Goal: Answer question/provide support: Answer question/provide support

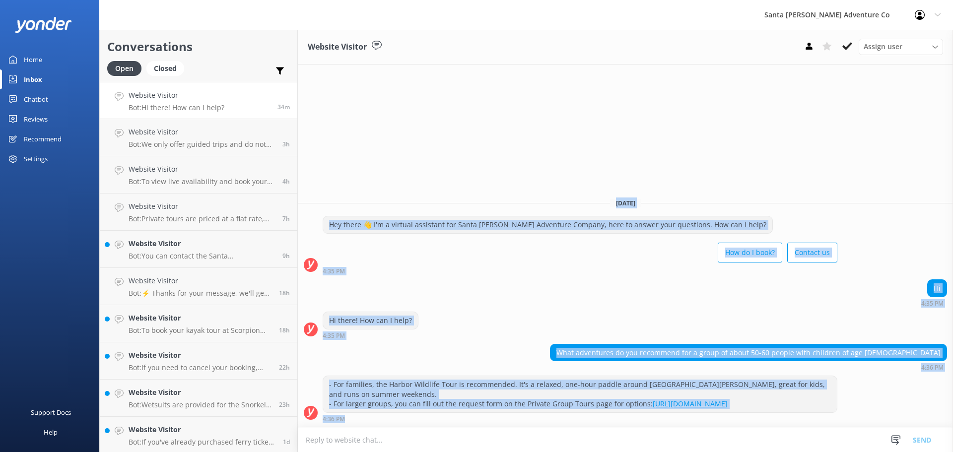
drag, startPoint x: 861, startPoint y: 415, endPoint x: 419, endPoint y: 157, distance: 511.5
click at [419, 157] on div "Website Visitor Assign user Will [PERSON_NAME] [PERSON_NAME] Let's Go Gabe [DAT…" at bounding box center [625, 241] width 655 height 422
click at [430, 182] on div "Website Visitor Assign user Will [PERSON_NAME] [PERSON_NAME] Let's Go Gabe [DAT…" at bounding box center [625, 241] width 655 height 422
drag, startPoint x: 413, startPoint y: 146, endPoint x: 869, endPoint y: 427, distance: 536.0
click at [869, 427] on div "Website Visitor Assign user Will [PERSON_NAME] [PERSON_NAME] Let's Go Gabe [DAT…" at bounding box center [625, 241] width 655 height 422
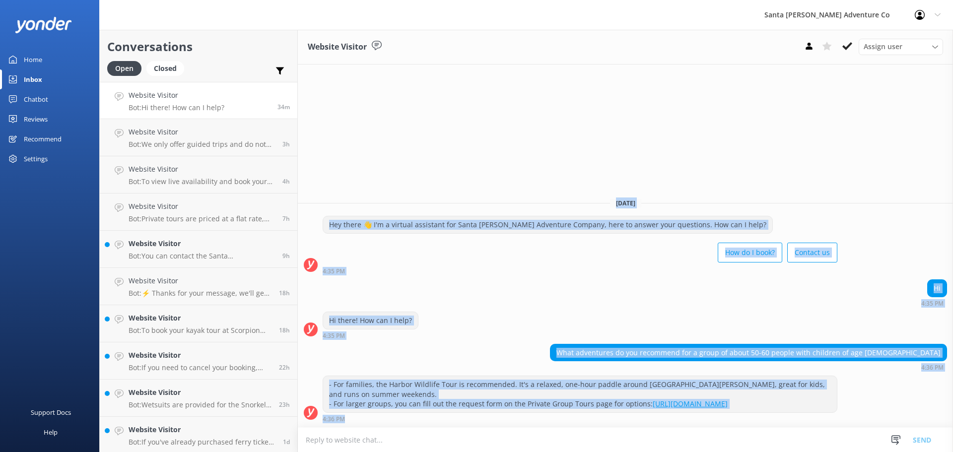
click at [873, 417] on div "- For families, the Harbor Wildlife Tour is recommended. It's a relaxed, one-ho…" at bounding box center [625, 399] width 655 height 47
drag, startPoint x: 877, startPoint y: 430, endPoint x: 378, endPoint y: 181, distance: 557.9
click at [378, 181] on div "Website Visitor Assign user Will [PERSON_NAME] [PERSON_NAME] Let's Go Gabe [DAT…" at bounding box center [625, 241] width 655 height 422
drag, startPoint x: 378, startPoint y: 181, endPoint x: 838, endPoint y: 404, distance: 511.4
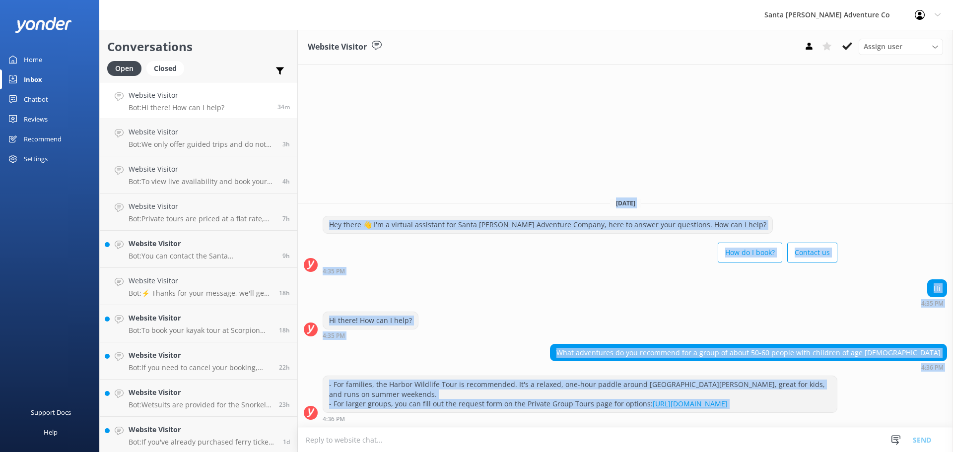
click at [838, 404] on div "Website Visitor Assign user Will [PERSON_NAME] [PERSON_NAME] Let's Go Gabe [DAT…" at bounding box center [625, 241] width 655 height 422
click at [881, 405] on div "- For families, the Harbor Wildlife Tour is recommended. It's a relaxed, one-ho…" at bounding box center [625, 399] width 655 height 47
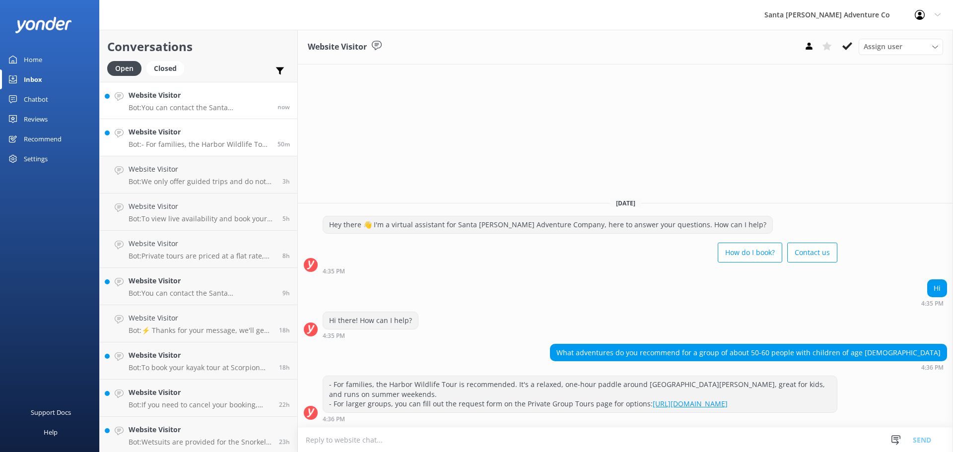
click at [166, 102] on div "Website Visitor Bot: You can contact the Santa [PERSON_NAME] Adventure Co. team…" at bounding box center [199, 100] width 141 height 21
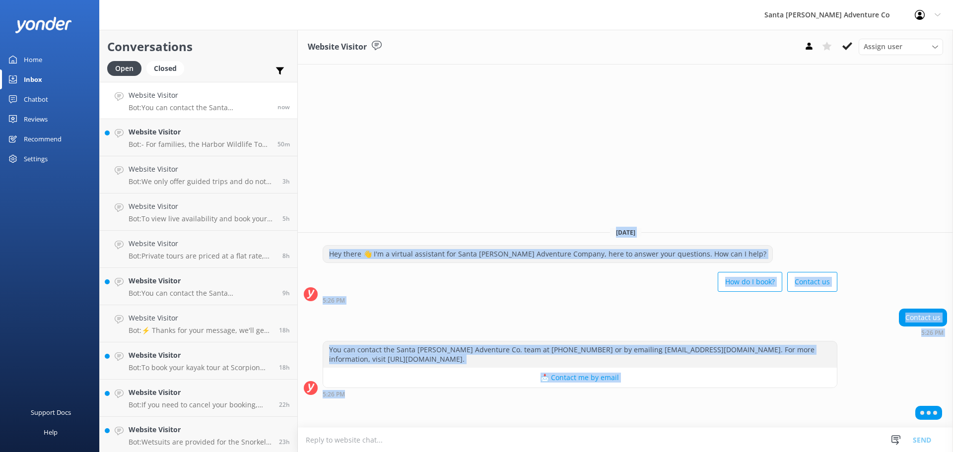
drag, startPoint x: 686, startPoint y: 415, endPoint x: 376, endPoint y: 158, distance: 402.8
click at [376, 158] on div "Website Visitor Assign user Will [PERSON_NAME] [PERSON_NAME] Let's Go Gabe [DAT…" at bounding box center [625, 241] width 655 height 422
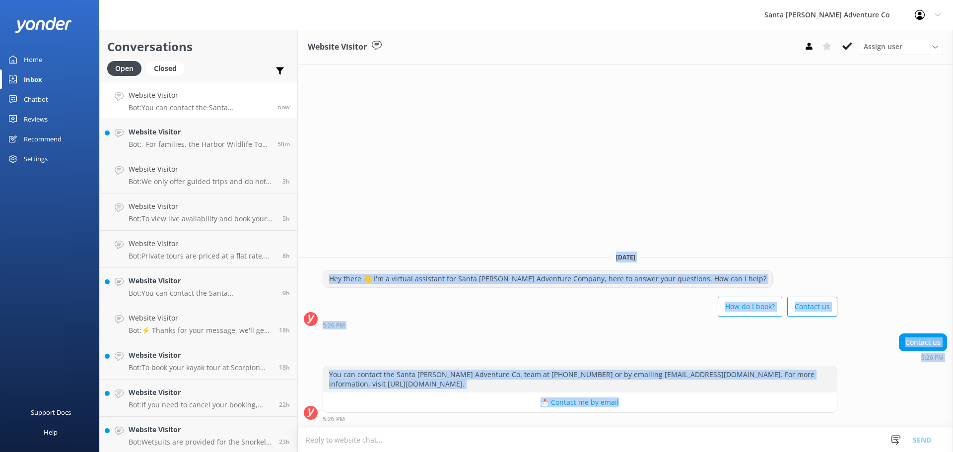
click at [810, 411] on div "Website Visitor Assign user Will [PERSON_NAME] [PERSON_NAME] Let's Go Gabe [DAT…" at bounding box center [625, 241] width 655 height 422
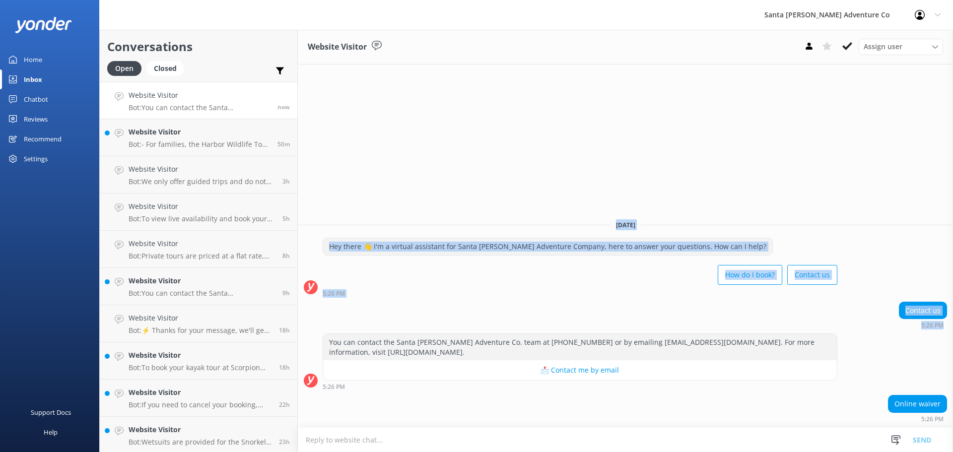
click at [860, 397] on div "Online waiver 5:26 PM" at bounding box center [625, 408] width 655 height 27
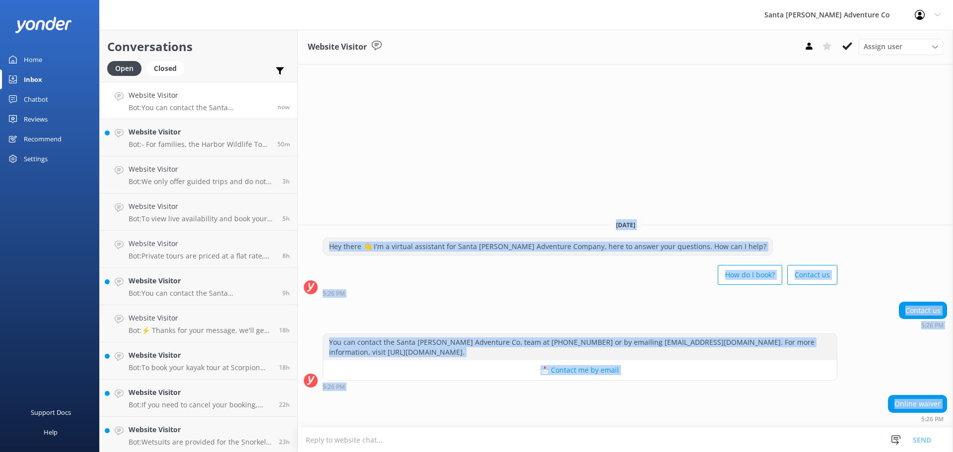
drag, startPoint x: 912, startPoint y: 416, endPoint x: 504, endPoint y: 207, distance: 458.7
click at [504, 207] on div "Website Visitor Assign user Will [PERSON_NAME] [PERSON_NAME] Let's Go Gabe [DAT…" at bounding box center [625, 241] width 655 height 422
click at [452, 203] on div "Website Visitor Assign user Will [PERSON_NAME] [PERSON_NAME] Let's Go Gabe [DAT…" at bounding box center [625, 241] width 655 height 422
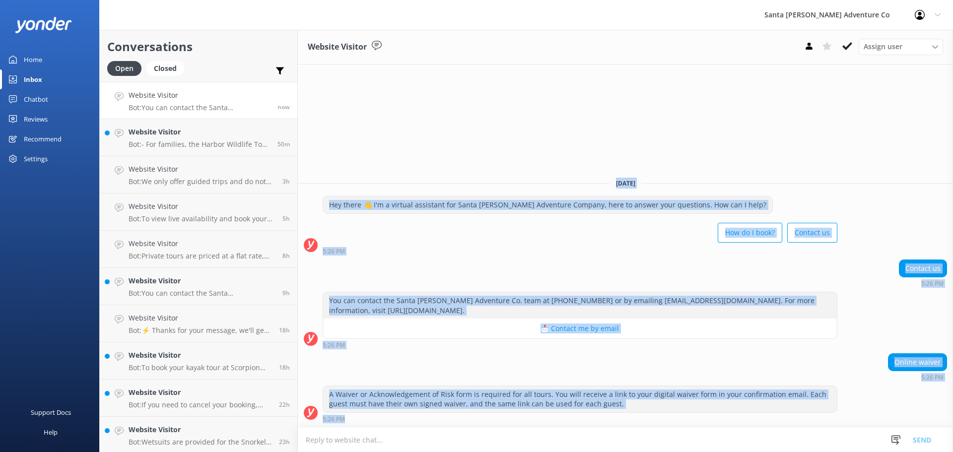
drag, startPoint x: 322, startPoint y: 198, endPoint x: 961, endPoint y: 458, distance: 690.0
click at [952, 452] on html "Santa [PERSON_NAME] Adventure Co Profile Settings Logout Home Inbox Chatbot Con…" at bounding box center [476, 226] width 953 height 452
click at [543, 361] on div "Online waiver 5:26 PM" at bounding box center [625, 366] width 655 height 27
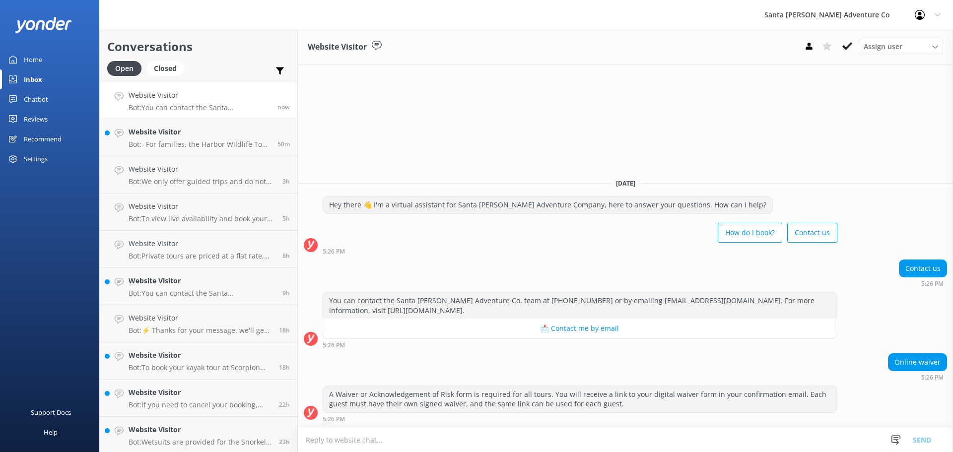
drag, startPoint x: 673, startPoint y: 428, endPoint x: 422, endPoint y: 207, distance: 334.7
click at [422, 207] on div "Website Visitor Assign user Will [PERSON_NAME] [PERSON_NAME] Let's Go Gabe [DAT…" at bounding box center [625, 241] width 655 height 422
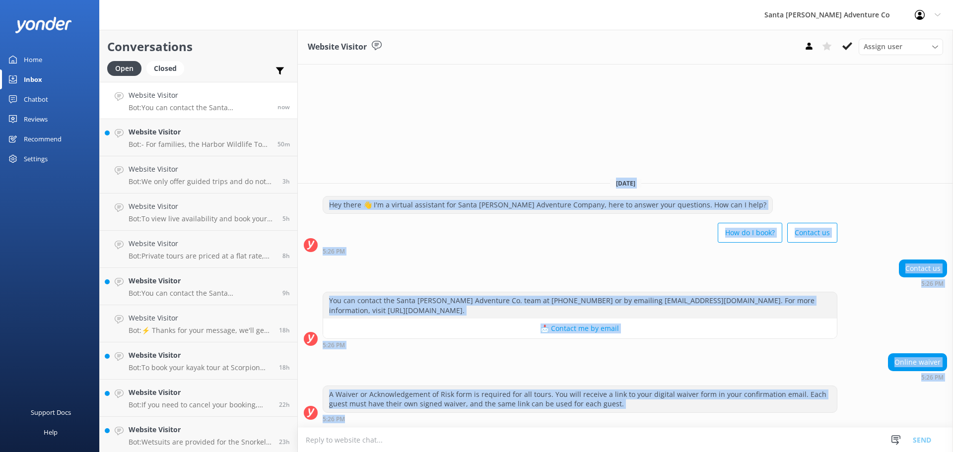
drag, startPoint x: 372, startPoint y: 132, endPoint x: 826, endPoint y: 433, distance: 544.5
click at [826, 433] on div "Website Visitor Assign user Will [PERSON_NAME] [PERSON_NAME] Let's Go Gabe [DAT…" at bounding box center [625, 241] width 655 height 422
click at [845, 373] on div "Online waiver 5:26 PM" at bounding box center [625, 366] width 655 height 27
drag, startPoint x: 314, startPoint y: 165, endPoint x: 761, endPoint y: 425, distance: 517.2
click at [761, 425] on div "Website Visitor Assign user Will [PERSON_NAME] [PERSON_NAME] Let's Go Gabe [DAT…" at bounding box center [625, 241] width 655 height 422
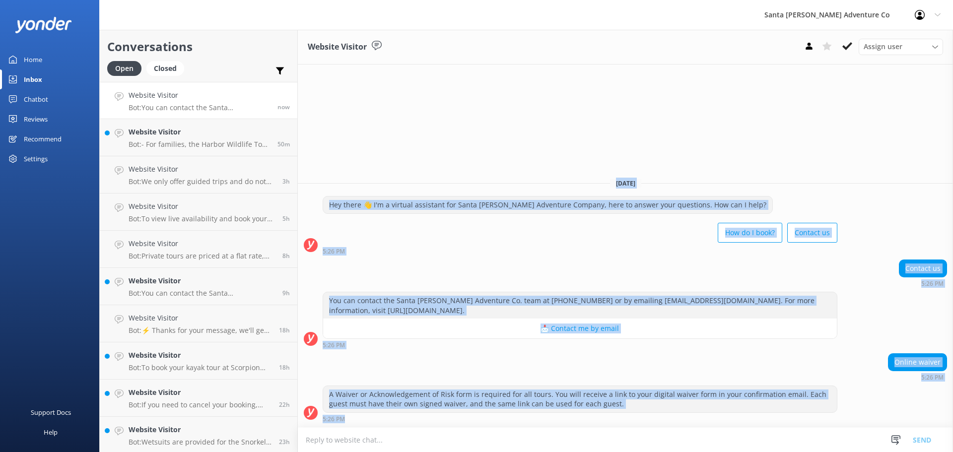
click at [887, 381] on div "Online waiver 5:26 PM" at bounding box center [625, 369] width 655 height 32
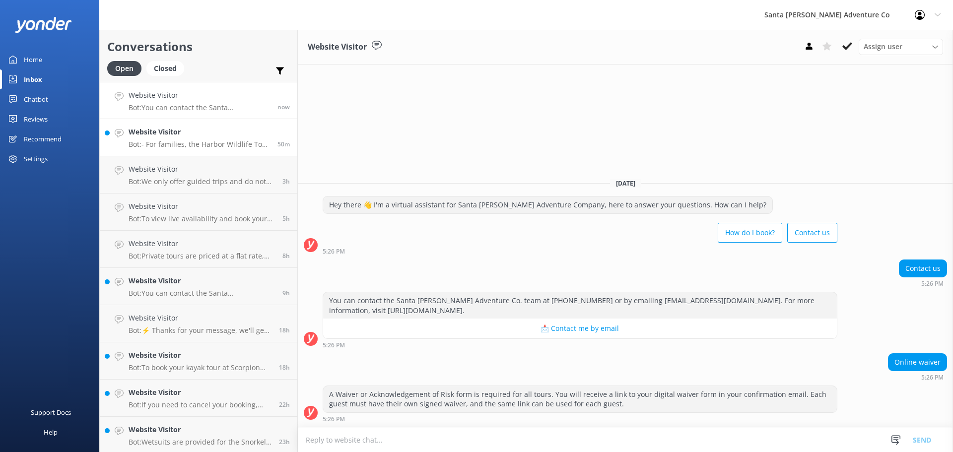
click at [163, 138] on div "Website Visitor Bot: - For families, the Harbor Wildlife Tour is recommended. I…" at bounding box center [199, 138] width 141 height 22
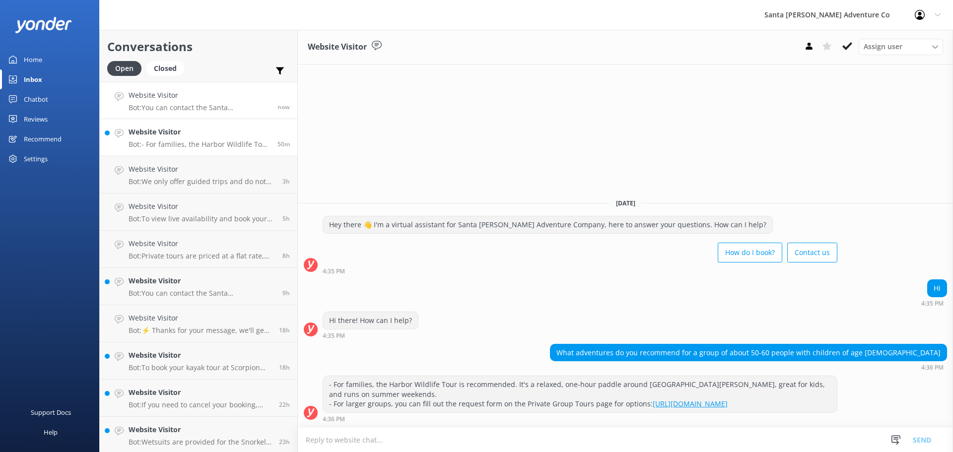
click at [162, 99] on h4 "Website Visitor" at bounding box center [199, 95] width 141 height 11
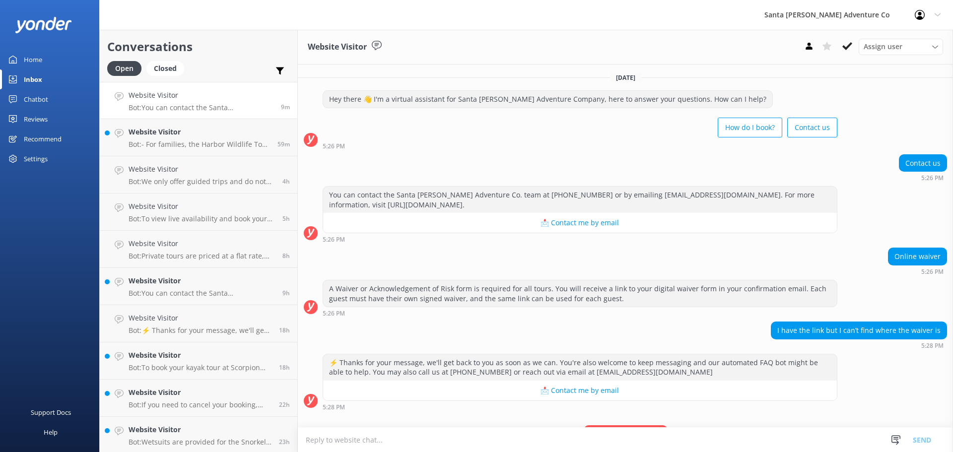
scroll to position [53, 0]
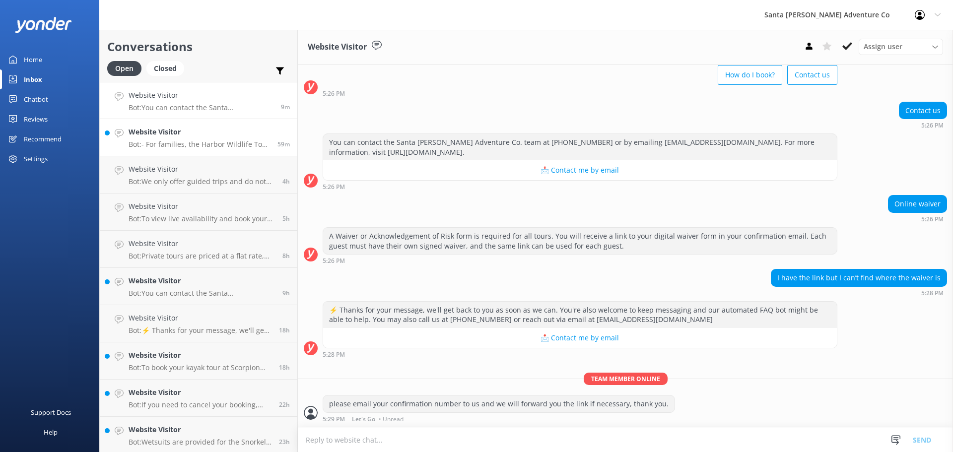
click at [161, 150] on link "Website Visitor Bot: - For families, the Harbor Wildlife Tour is recommended. I…" at bounding box center [199, 137] width 198 height 37
